Goal: Transaction & Acquisition: Purchase product/service

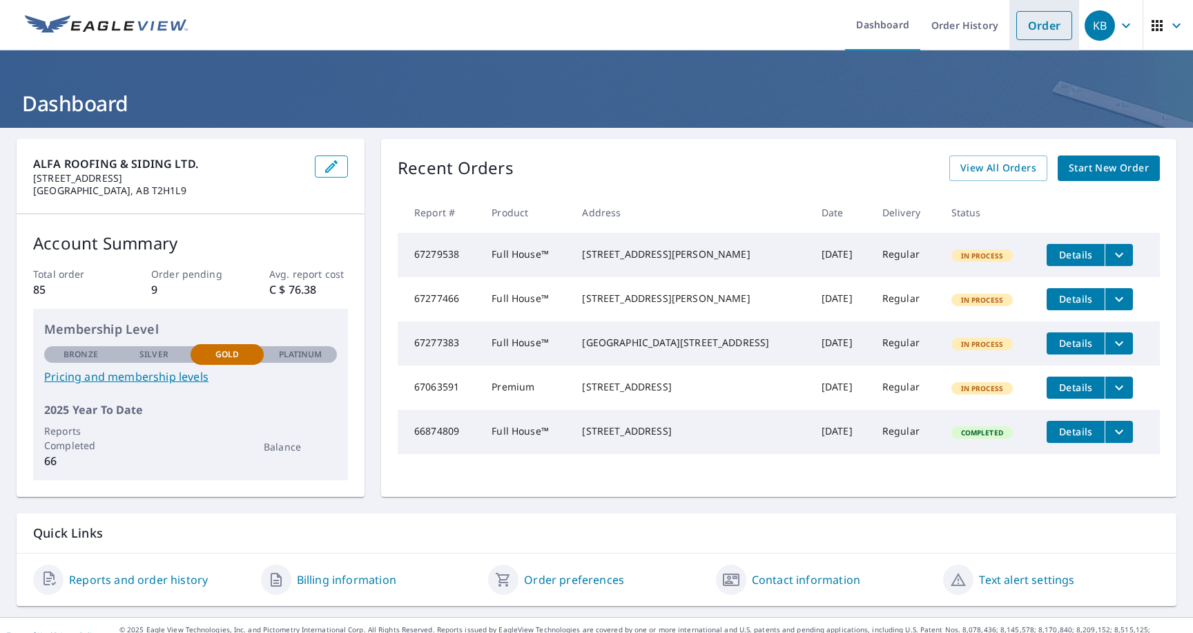
click at [1039, 19] on link "Order" at bounding box center [1044, 25] width 56 height 29
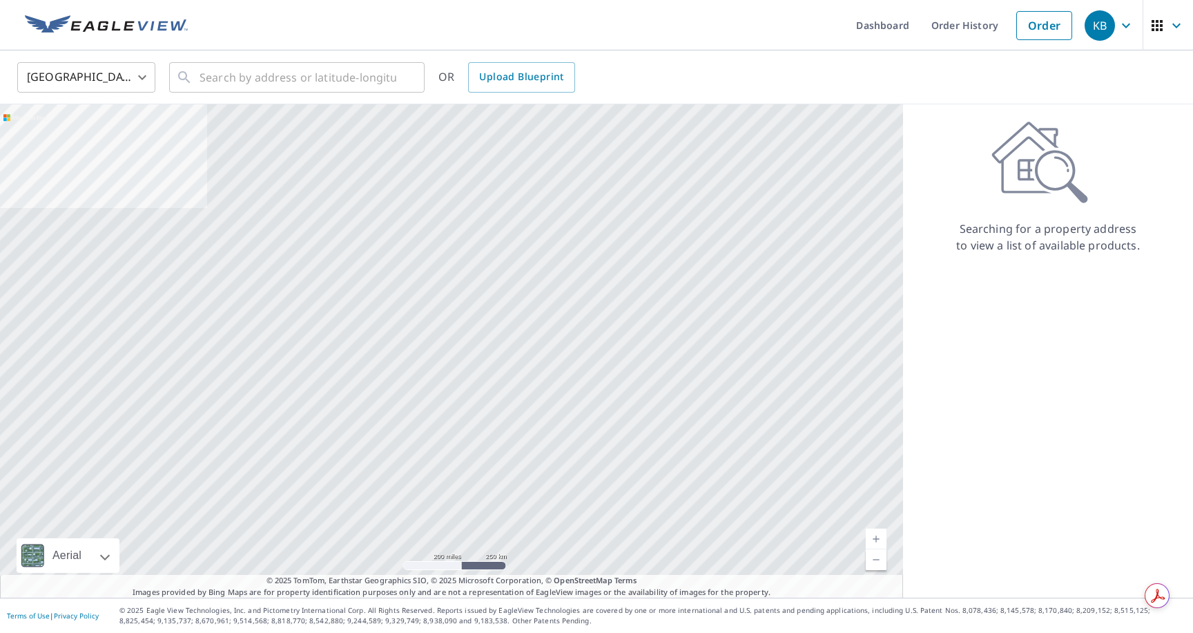
click at [93, 84] on body "KB KB Dashboard Order History Order KB United States US ​ ​ OR Upload Blueprint…" at bounding box center [596, 316] width 1193 height 633
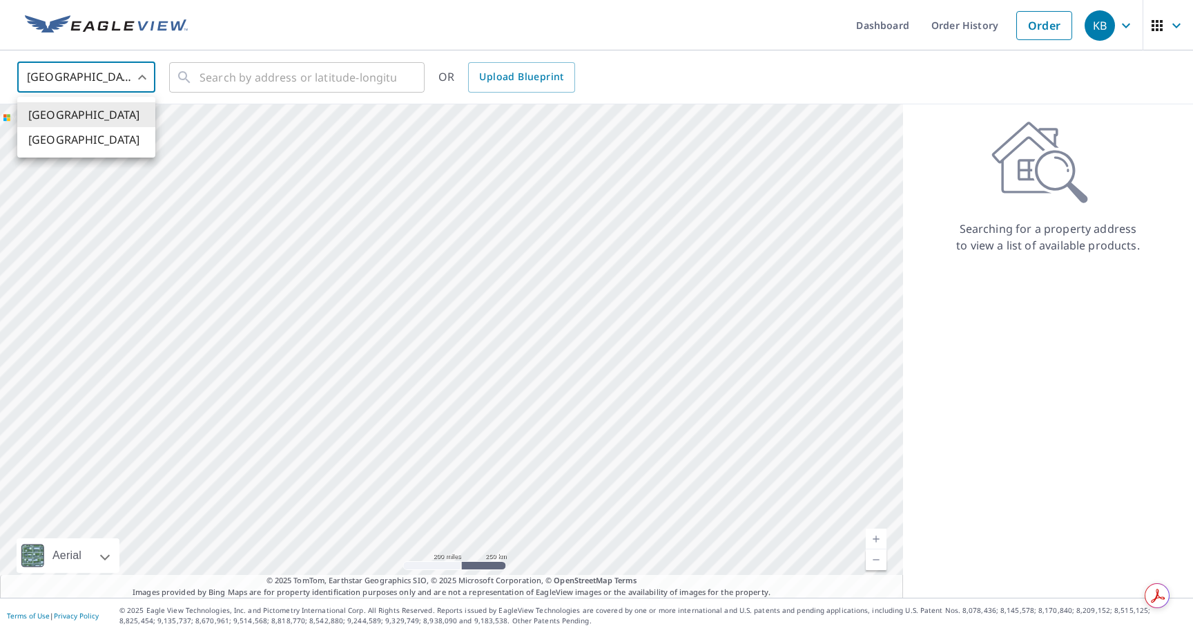
click at [90, 133] on li "[GEOGRAPHIC_DATA]" at bounding box center [86, 139] width 138 height 25
type input "CA"
click at [238, 82] on input "text" at bounding box center [298, 77] width 197 height 39
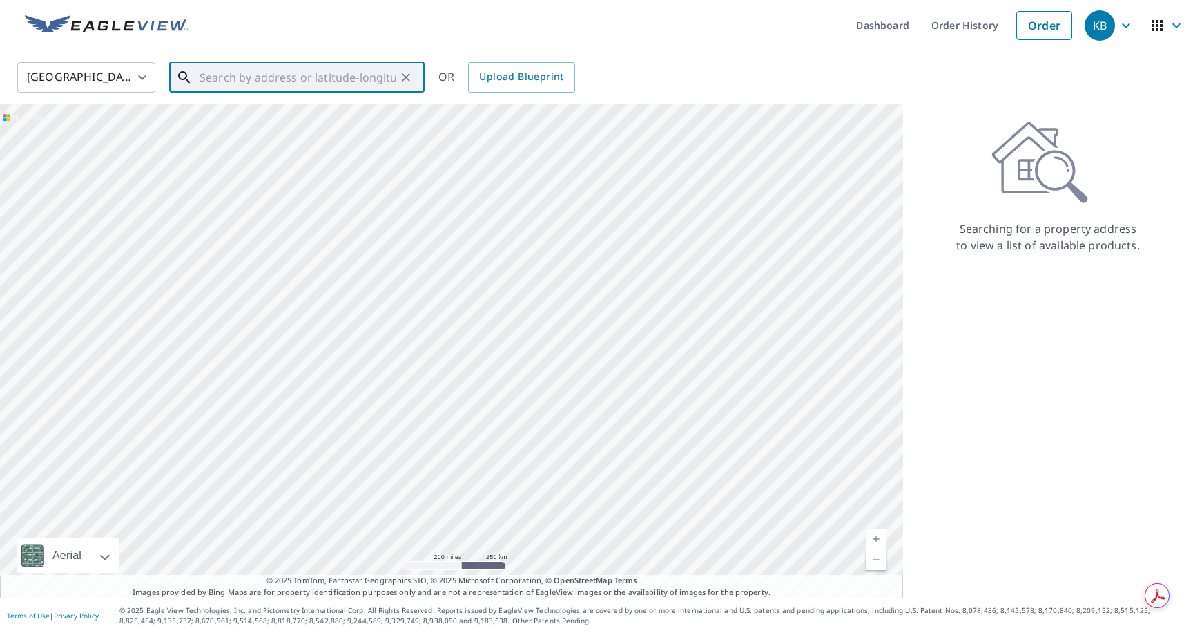
paste input "[STREET_ADDRESS]"
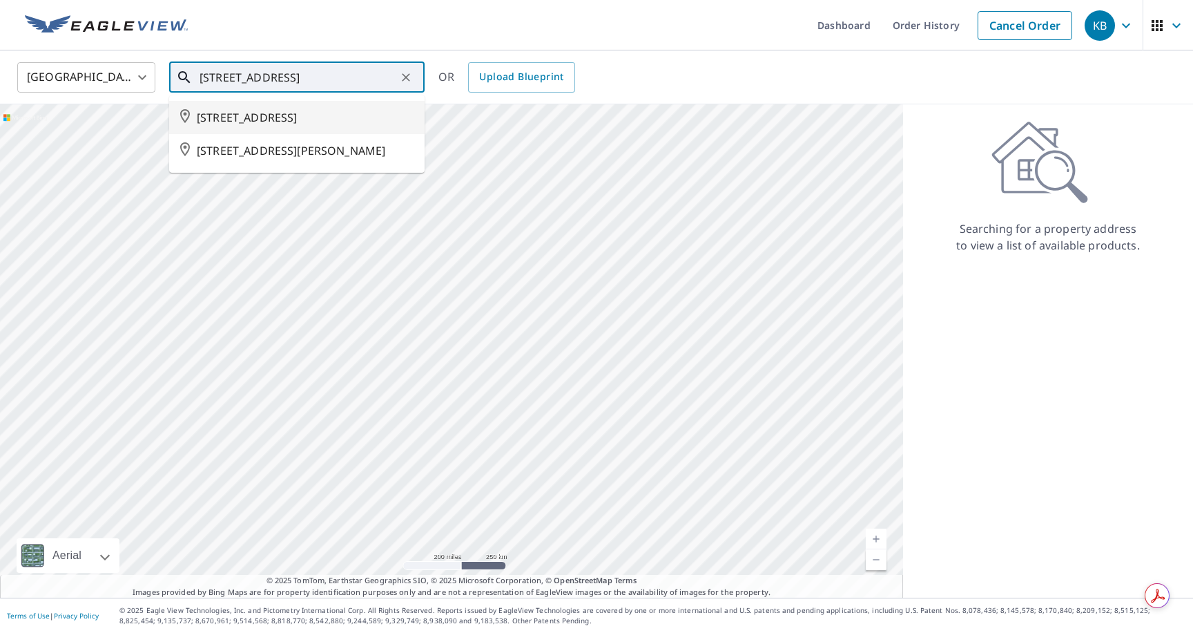
click at [233, 115] on span "[STREET_ADDRESS]" at bounding box center [305, 117] width 217 height 17
type input "[STREET_ADDRESS]"
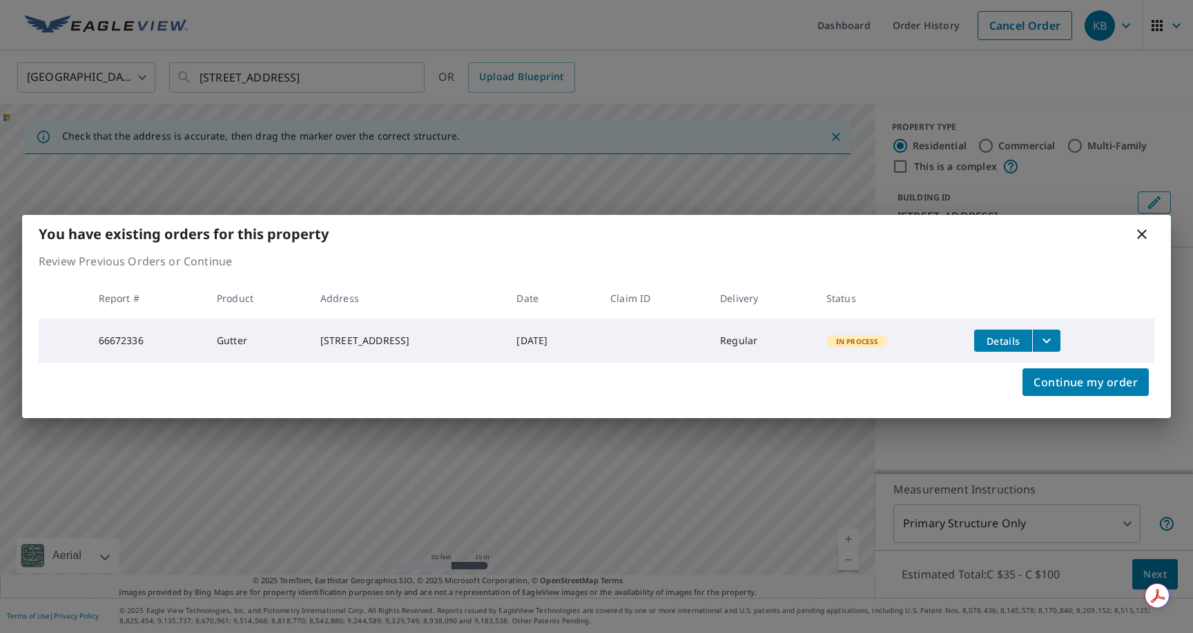
click at [1055, 336] on icon "filesDropdownBtn-66672336" at bounding box center [1047, 340] width 17 height 17
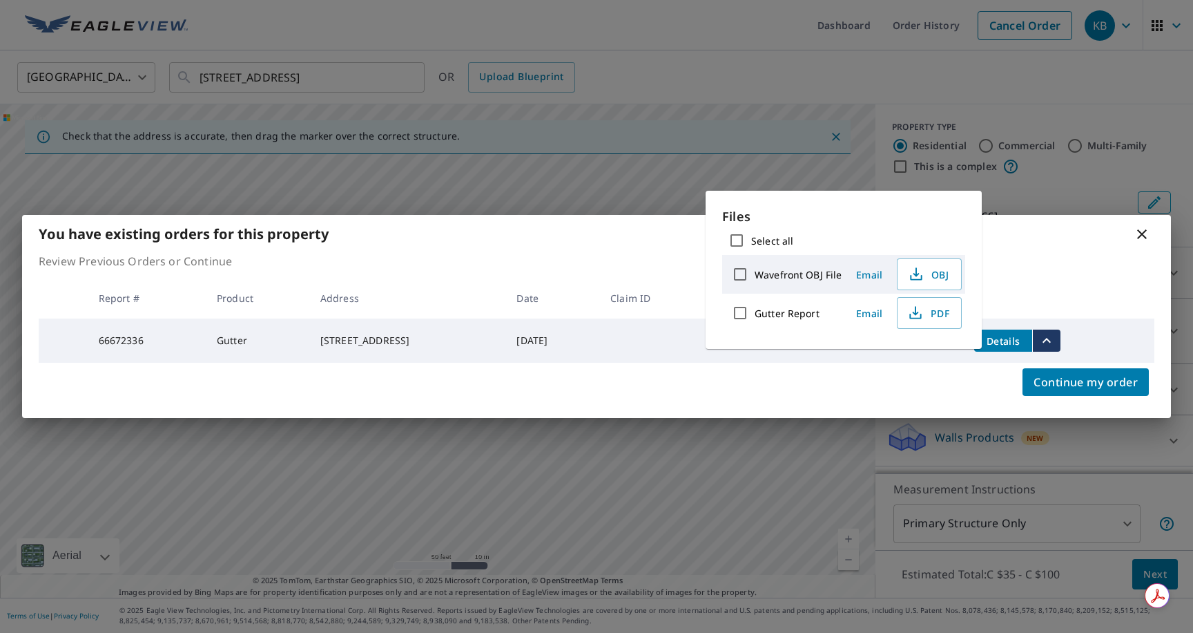
click at [1139, 231] on icon at bounding box center [1142, 234] width 17 height 17
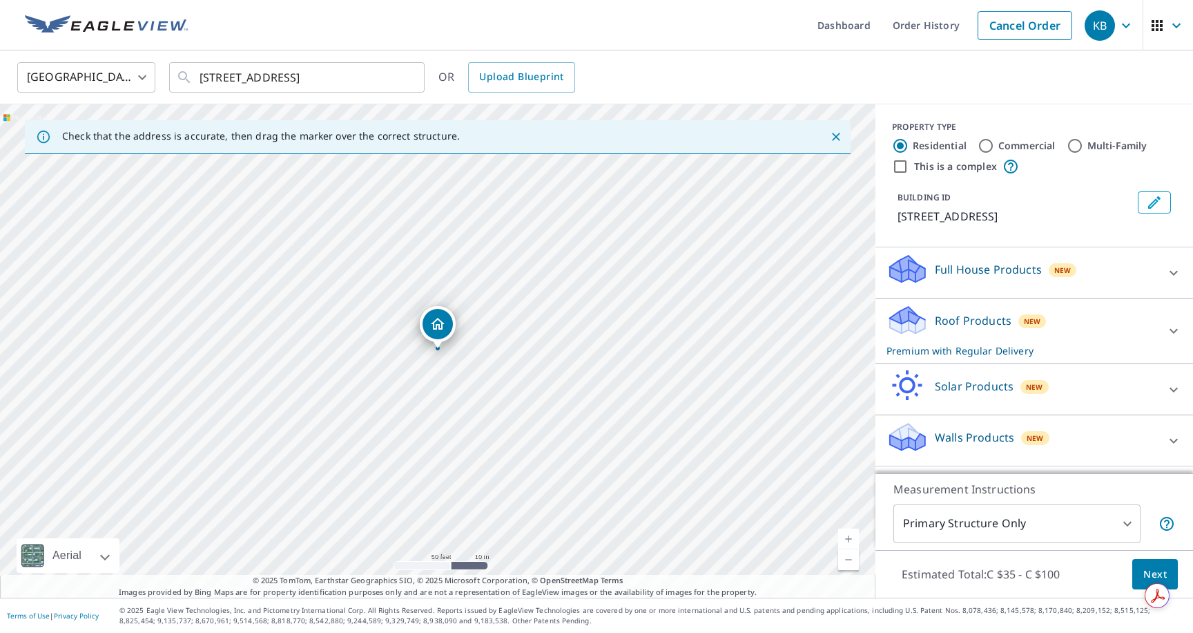
click at [1042, 278] on div "Full House Products New" at bounding box center [1022, 272] width 271 height 39
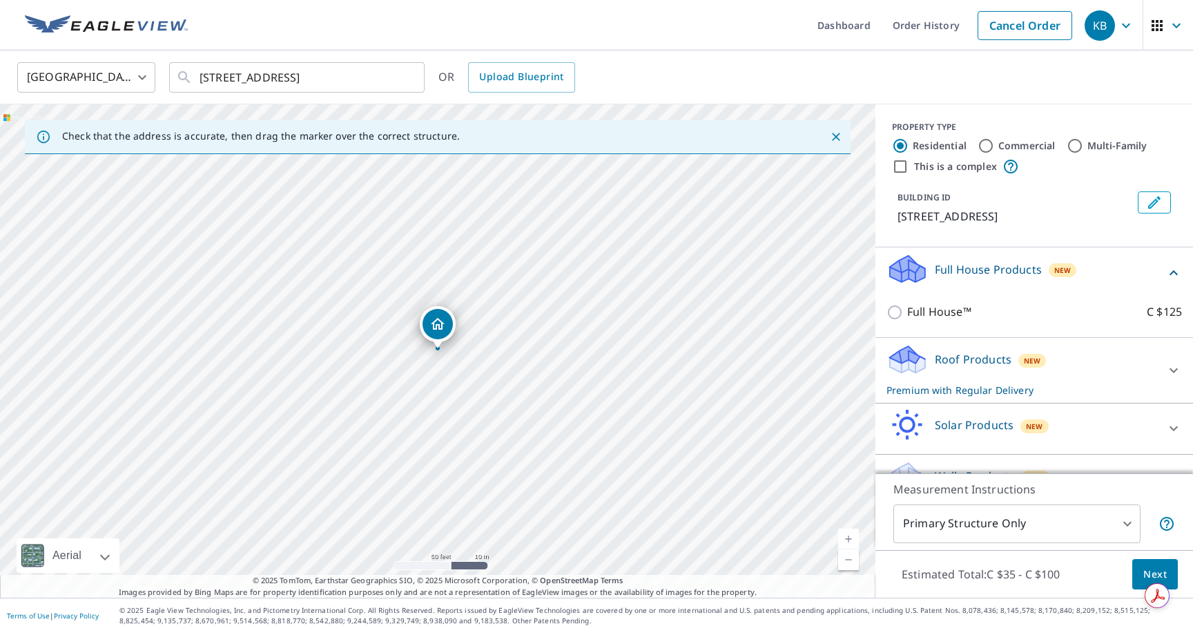
click at [1042, 278] on div "Full House Products New" at bounding box center [1026, 272] width 279 height 39
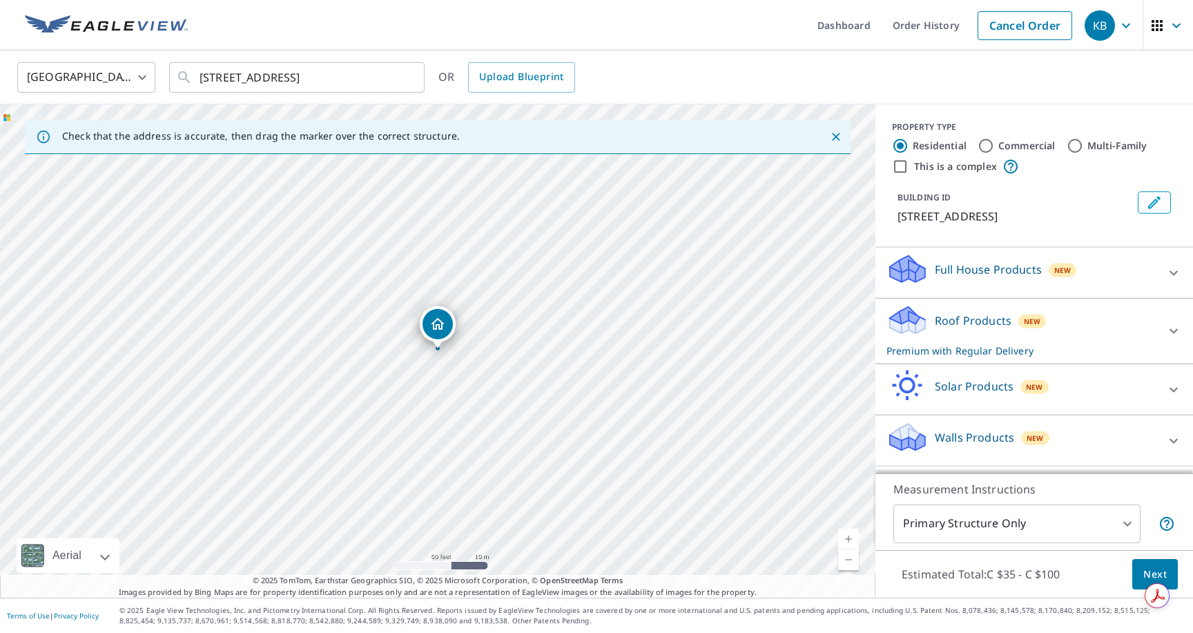
scroll to position [10, 0]
click at [974, 445] on p "Walls Products" at bounding box center [974, 437] width 79 height 17
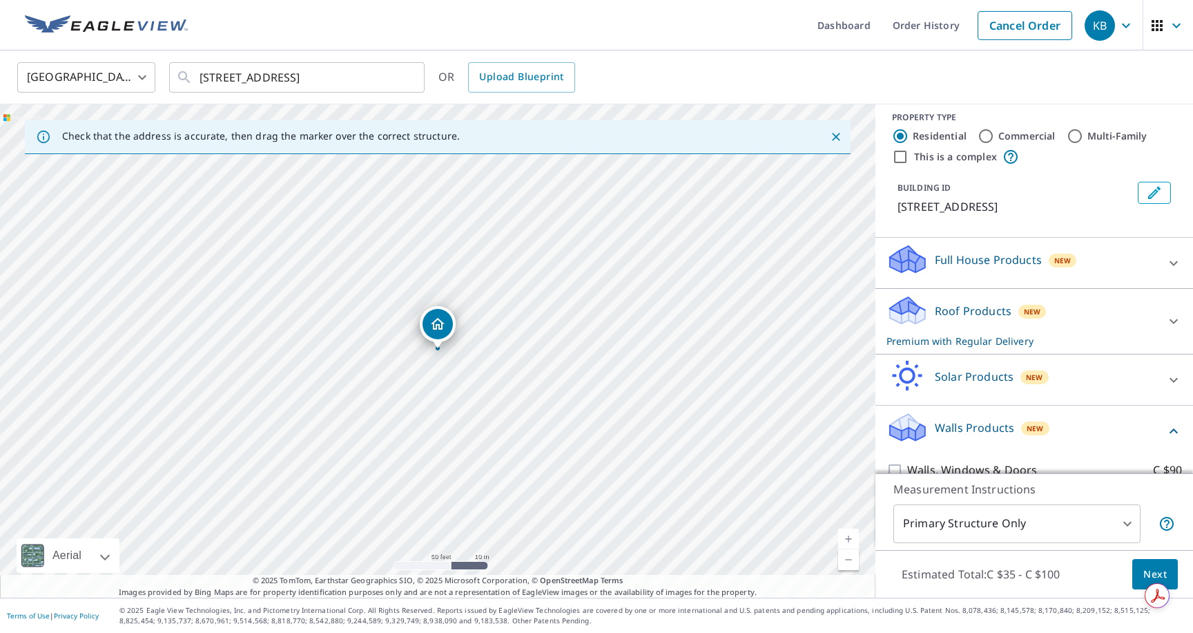
scroll to position [89, 0]
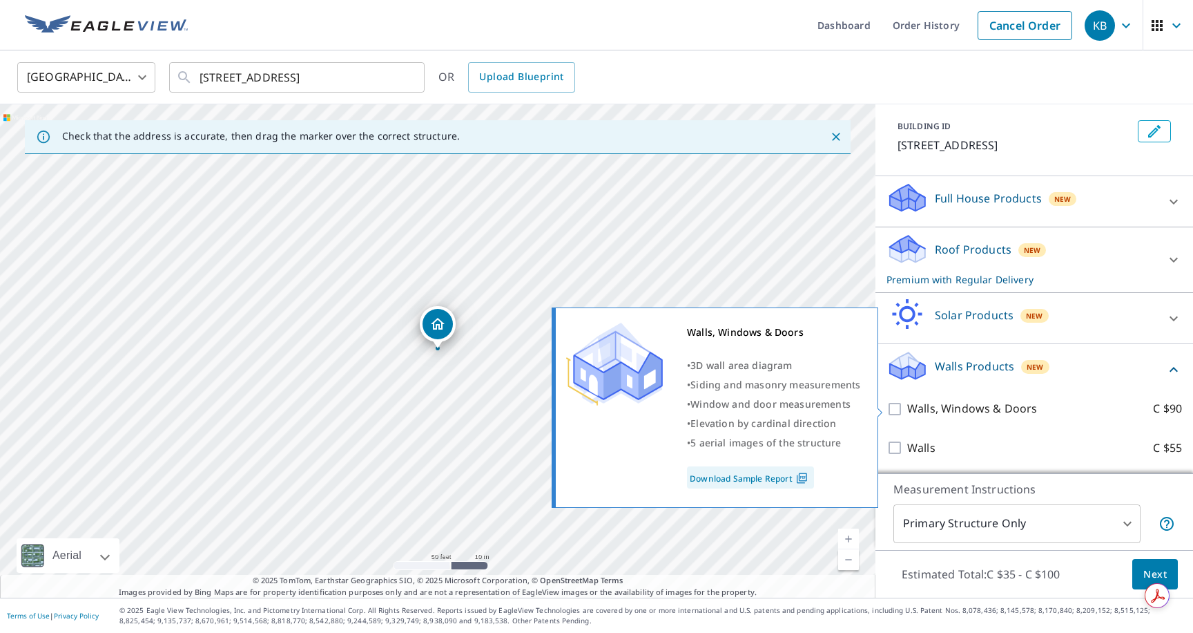
click at [898, 408] on input "Walls, Windows & Doors C $90" at bounding box center [897, 409] width 21 height 17
checkbox input "true"
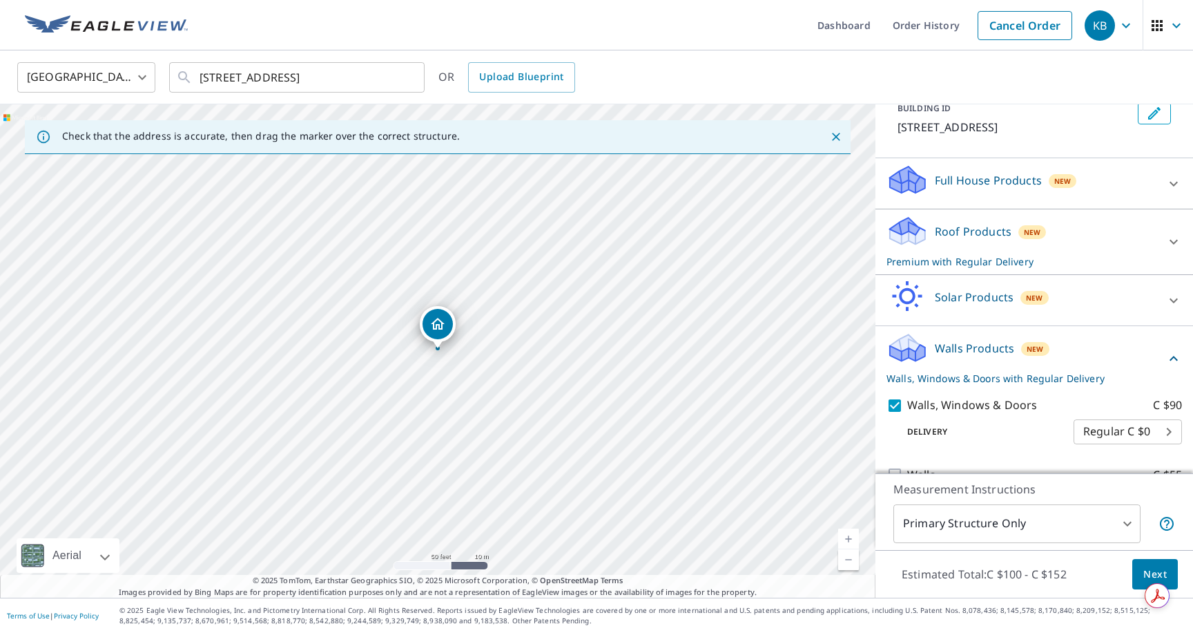
scroll to position [134, 0]
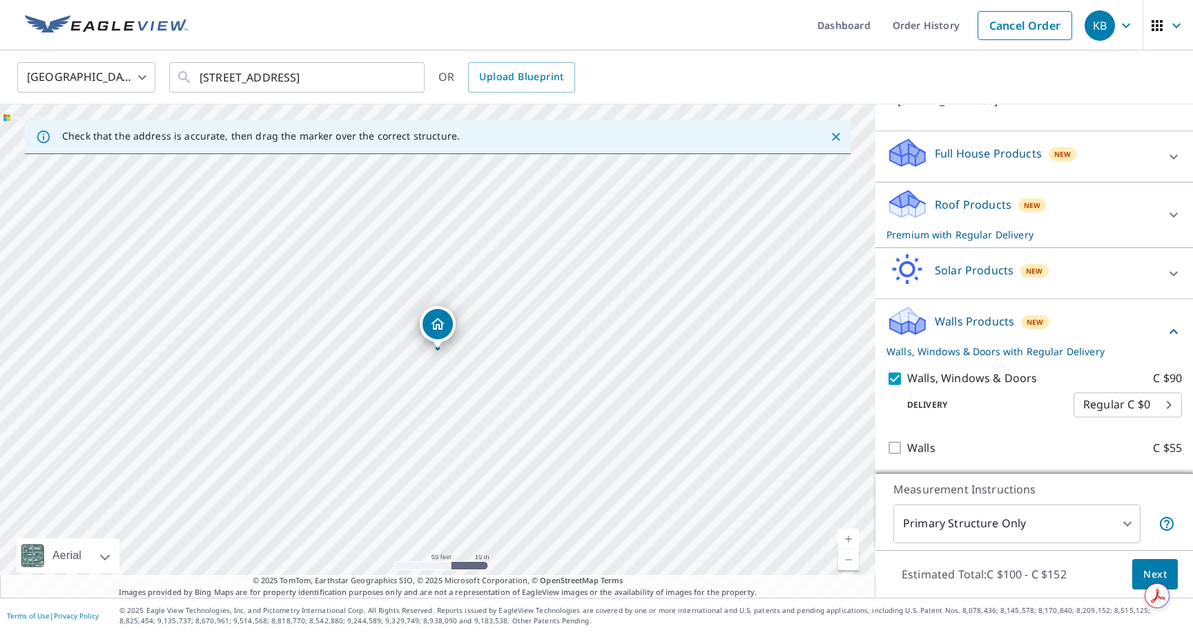
click at [1150, 571] on span "Next" at bounding box center [1155, 574] width 23 height 17
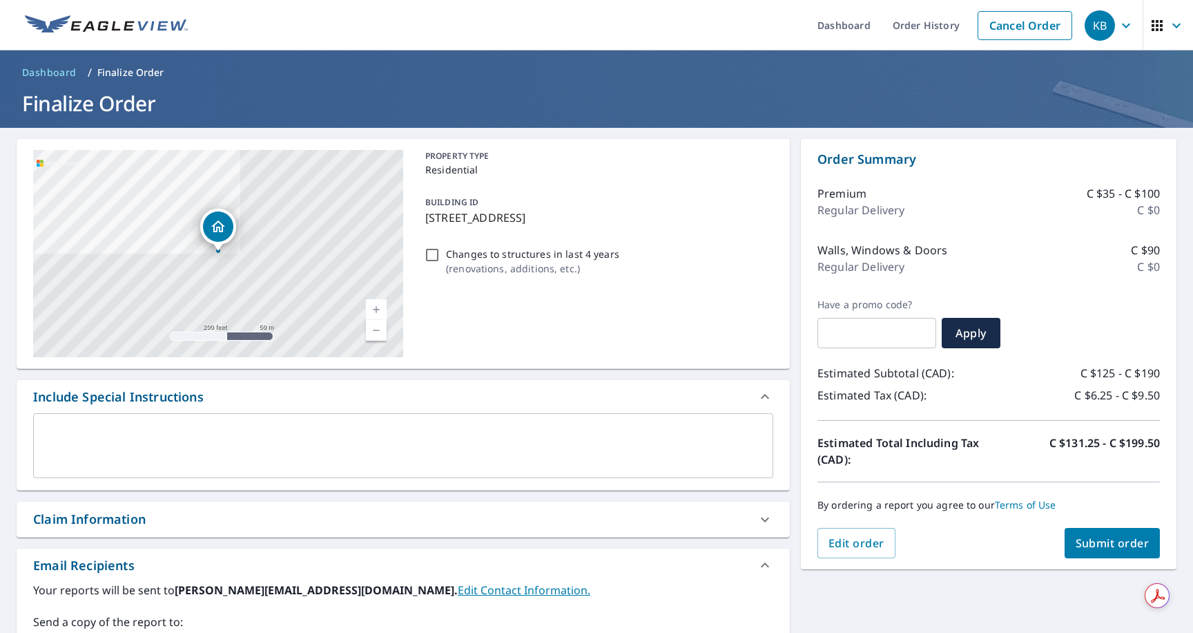
click at [433, 254] on input "Changes to structures in last 4 years ( renovations, additions, etc. )" at bounding box center [432, 255] width 17 height 17
checkbox input "true"
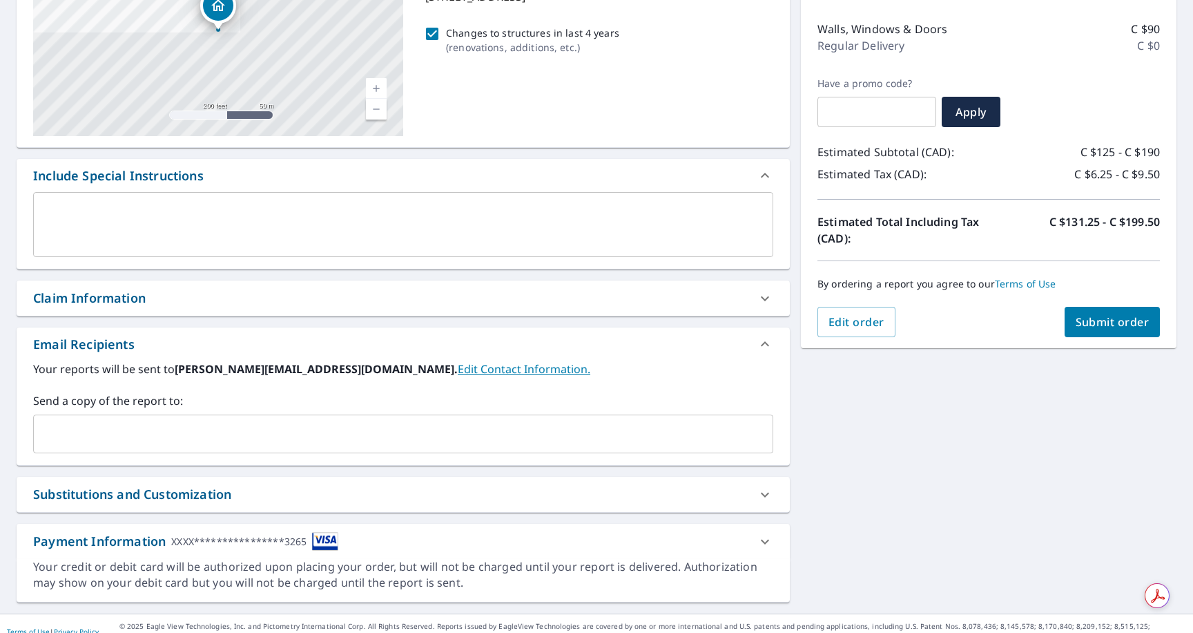
scroll to position [237, 0]
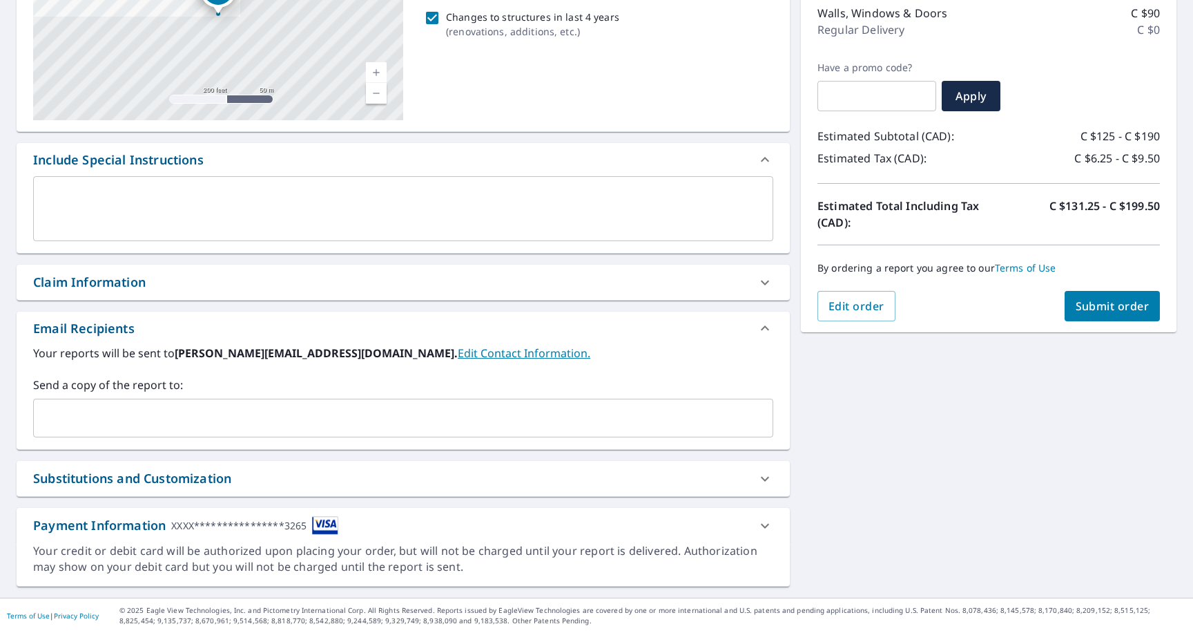
click at [349, 425] on input "text" at bounding box center [392, 418] width 707 height 26
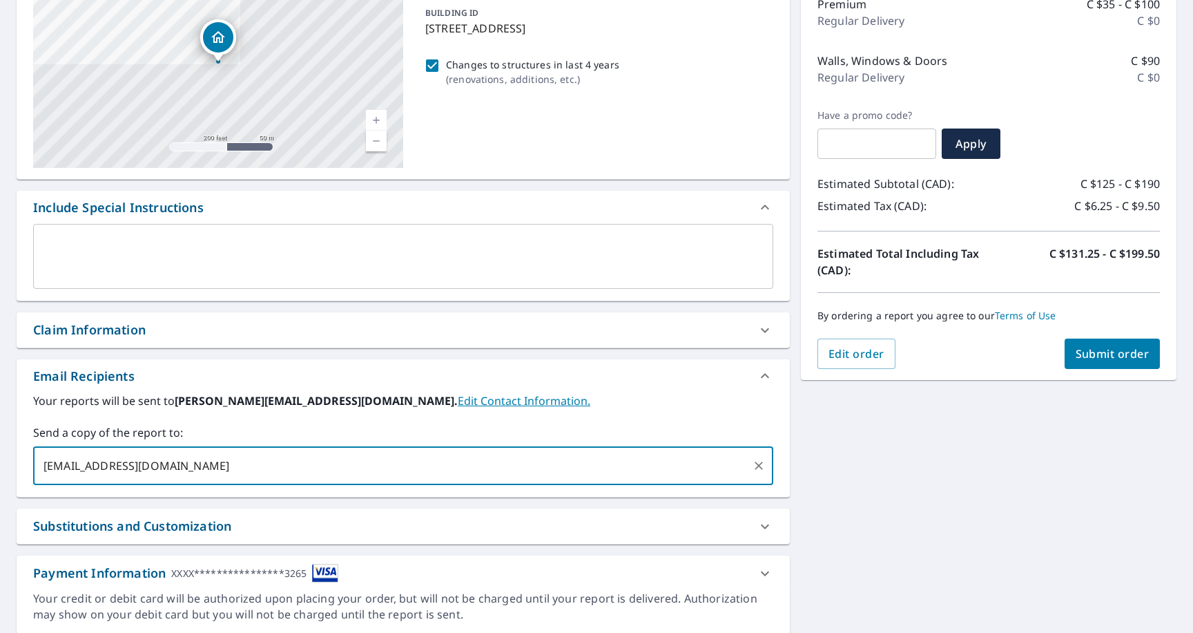
scroll to position [186, 0]
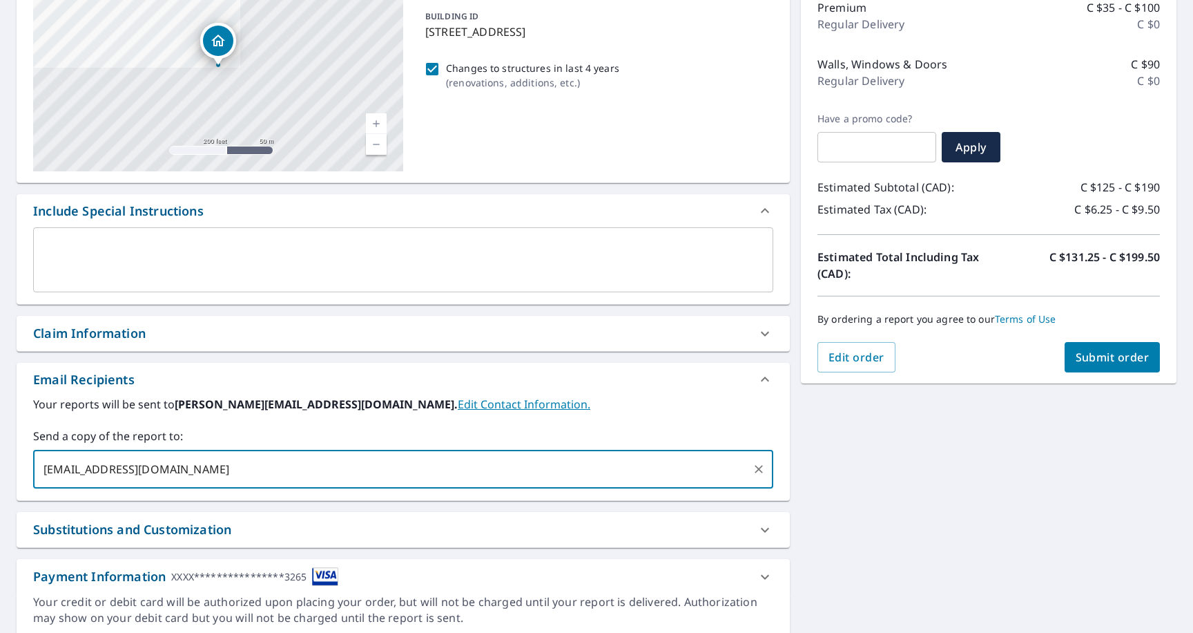
type input "[EMAIL_ADDRESS][DOMAIN_NAME]"
click at [1095, 363] on span "Submit order" at bounding box center [1113, 356] width 74 height 15
checkbox input "true"
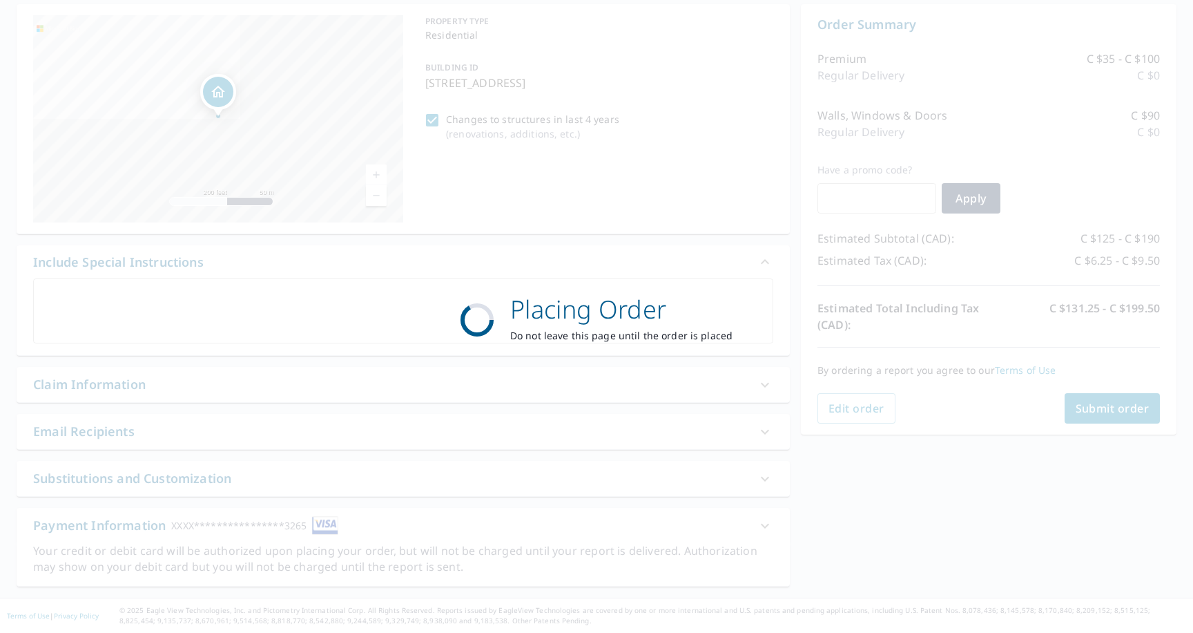
scroll to position [135, 0]
